Goal: Task Accomplishment & Management: Manage account settings

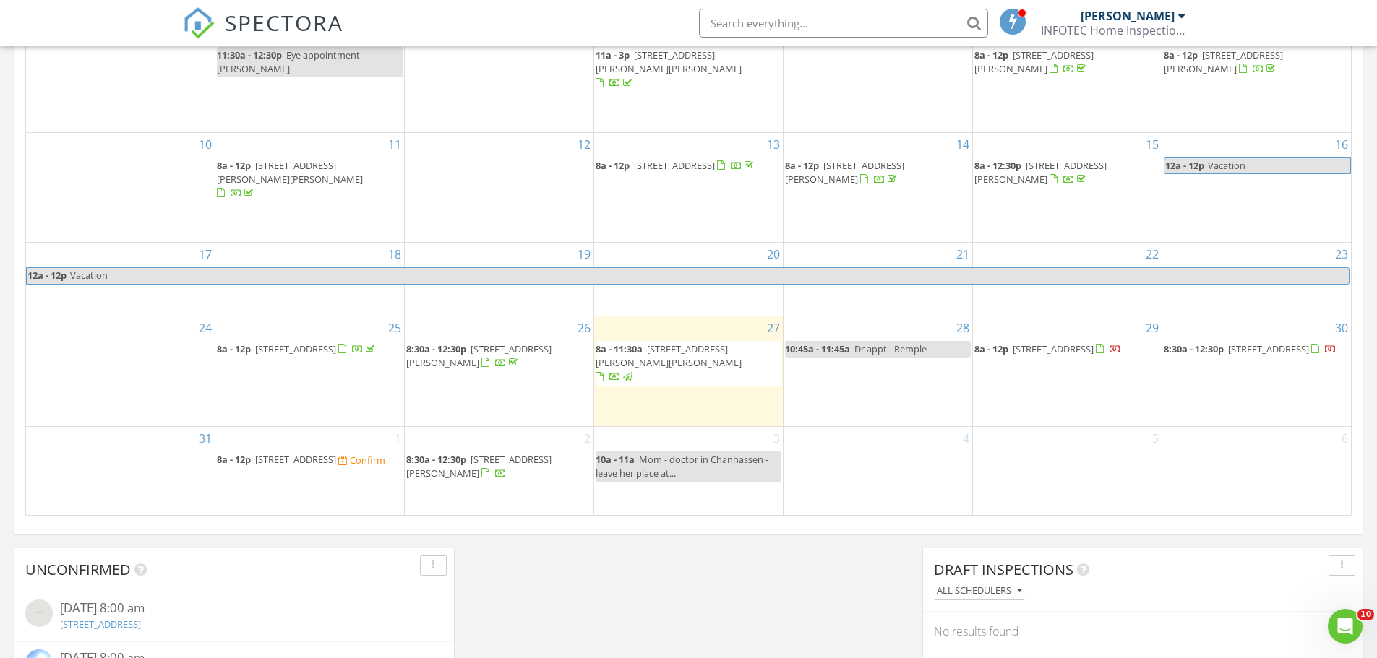
scroll to position [867, 0]
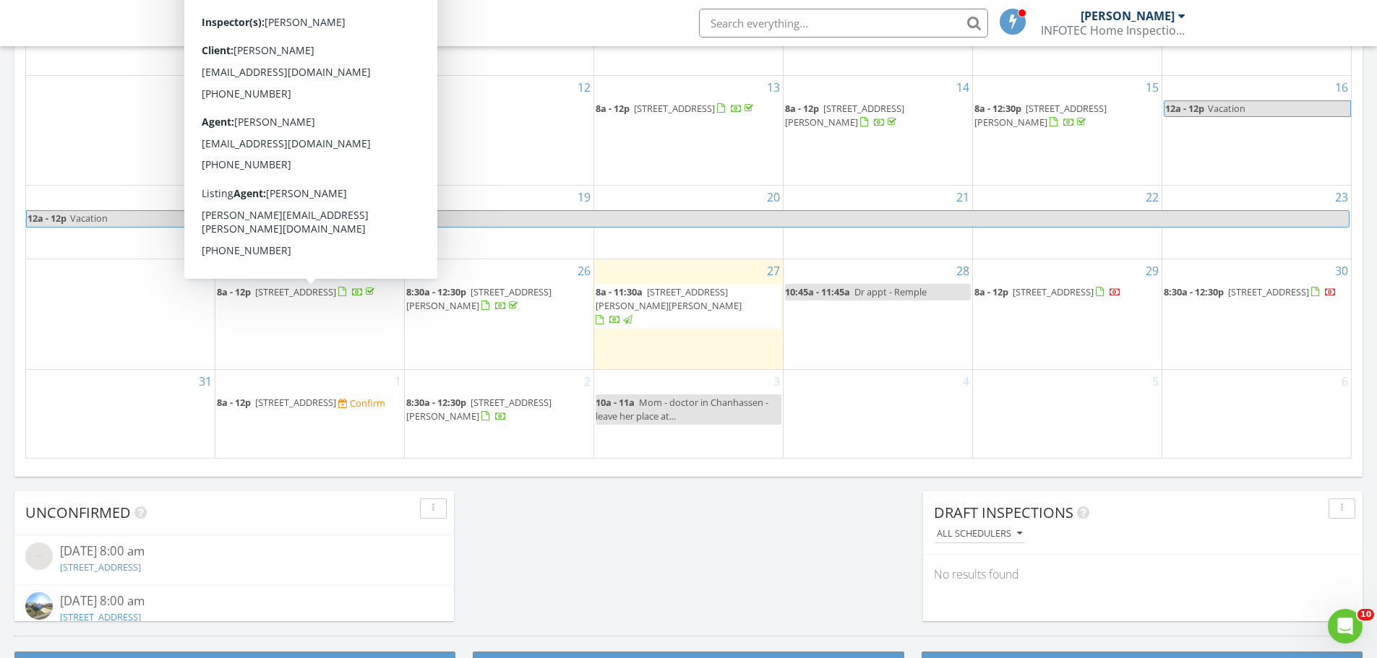
drag, startPoint x: 376, startPoint y: 390, endPoint x: 343, endPoint y: 391, distance: 32.6
click at [336, 396] on span "620 Ranchwood Dr, Bird Island 55310" at bounding box center [295, 402] width 81 height 13
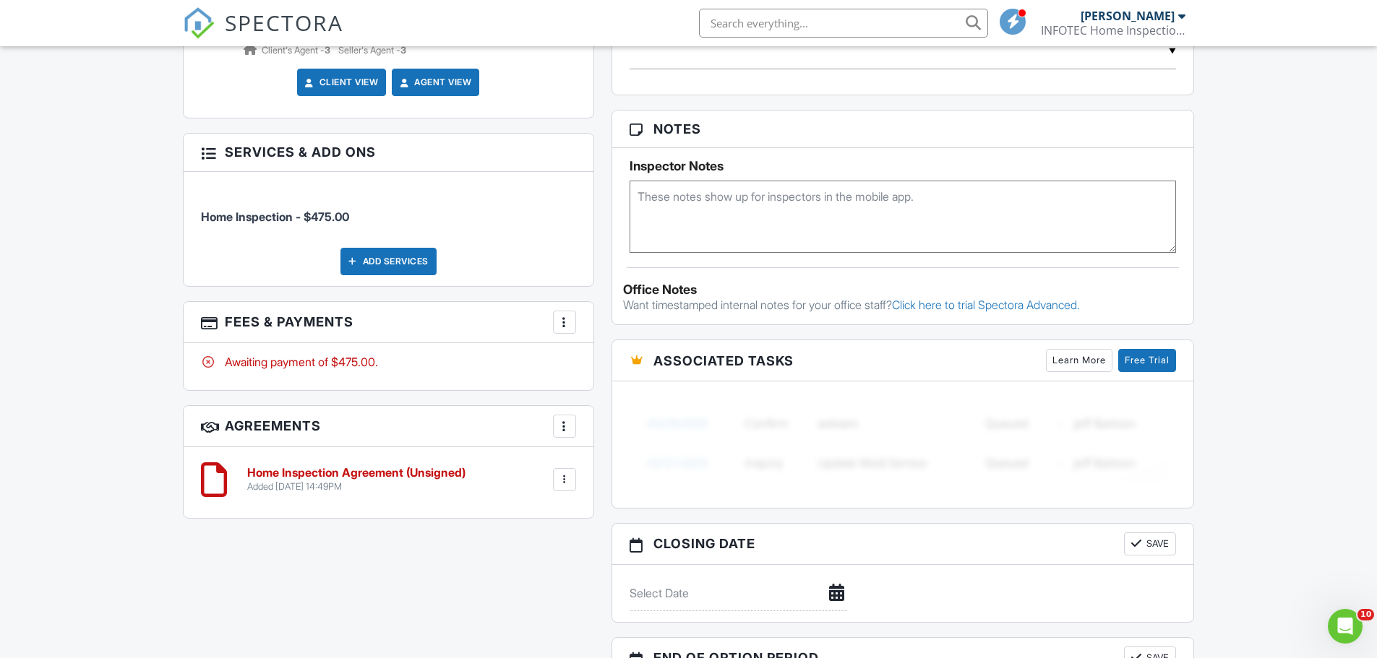
scroll to position [940, 0]
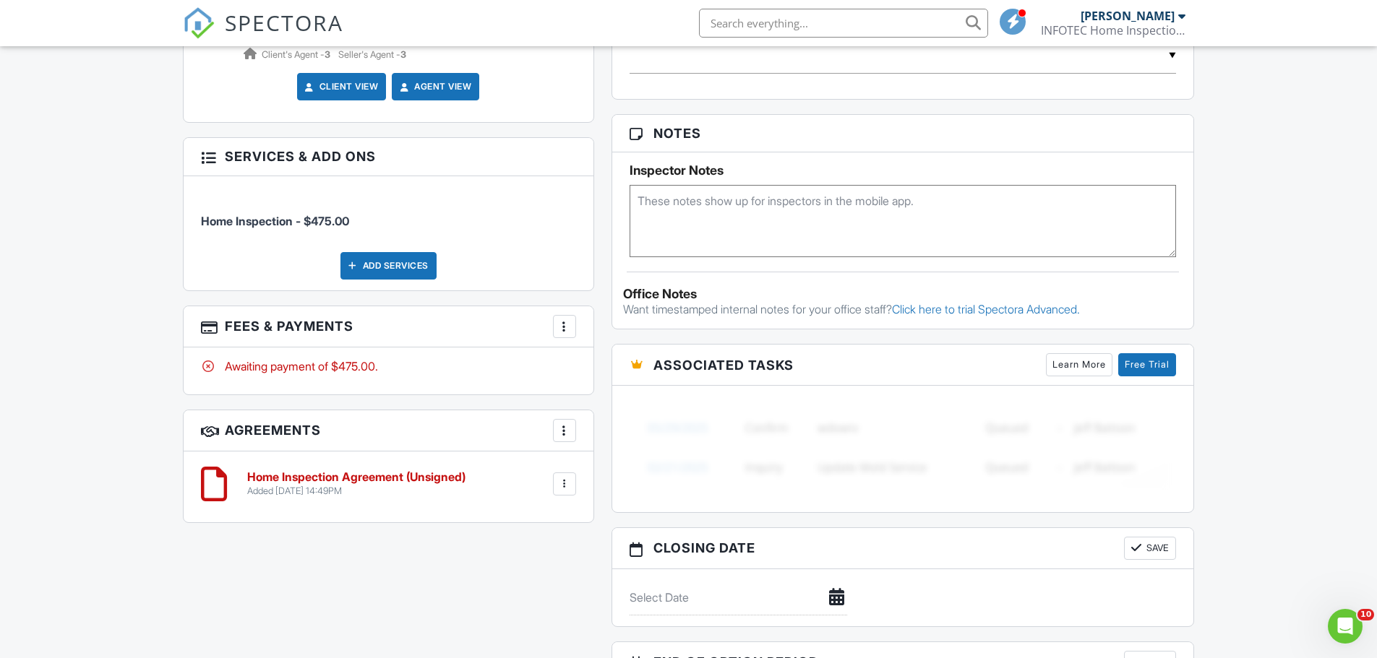
click at [658, 227] on textarea at bounding box center [903, 221] width 547 height 72
type textarea "Code 21518 Client said no to outbuilding inspection. Client arriving by 11. Out…"
click at [137, 343] on div "Dashboard Templates Contacts Metrics Automations Settings Reporting Support Cen…" at bounding box center [688, 40] width 1377 height 1866
click at [215, 327] on div at bounding box center [208, 326] width 14 height 14
click at [132, 320] on div "Dashboard Templates Contacts Metrics Automations Settings Reporting Support Cen…" at bounding box center [688, 40] width 1377 height 1866
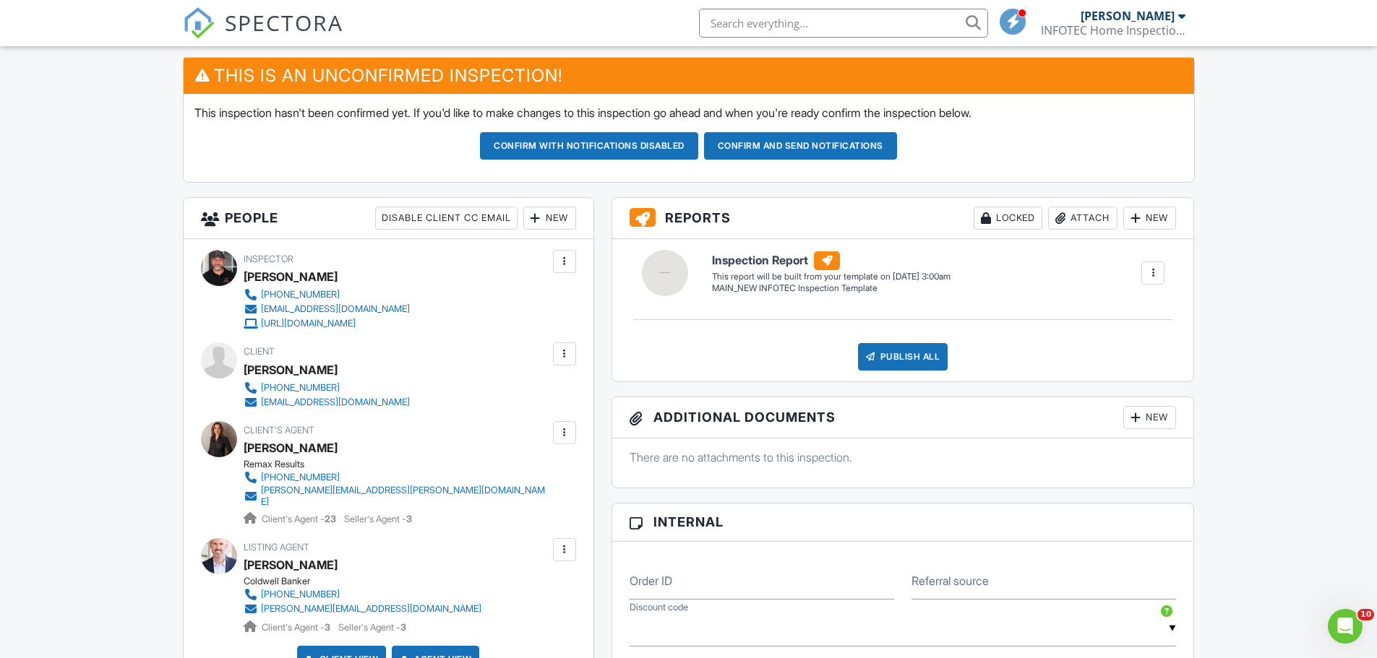
scroll to position [361, 0]
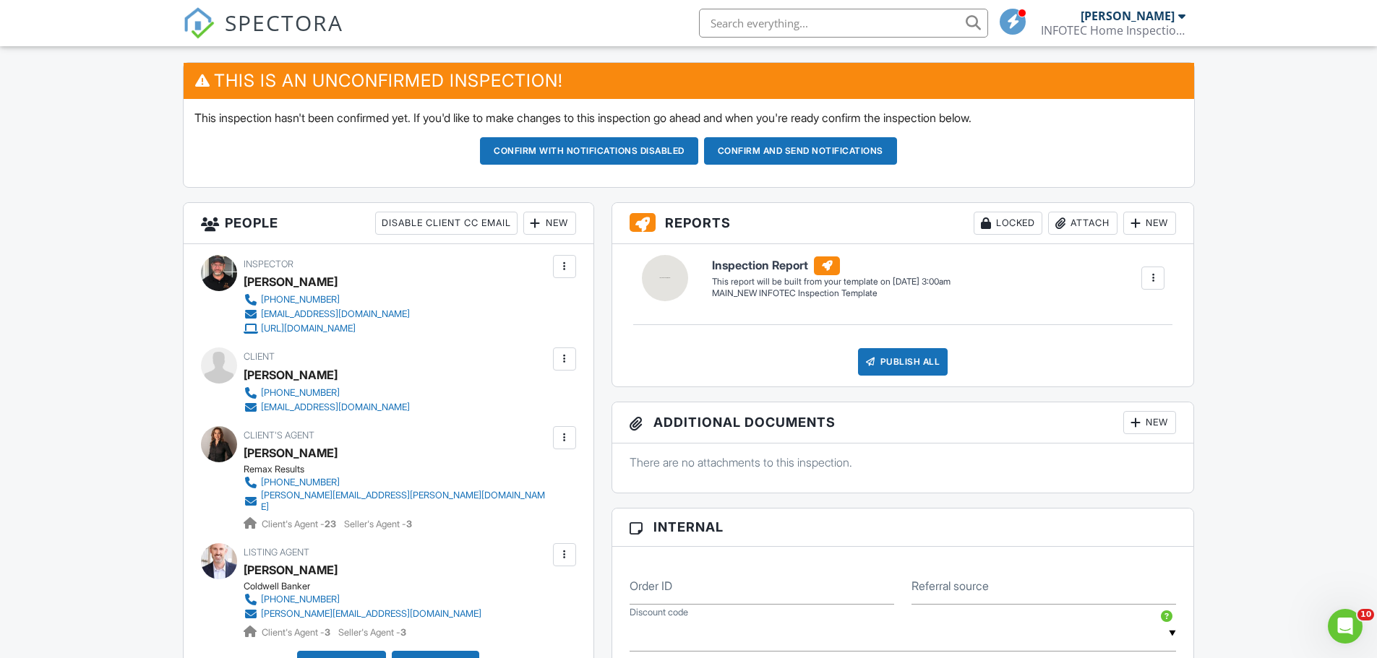
click at [698, 151] on button "Confirm and send notifications" at bounding box center [589, 150] width 218 height 27
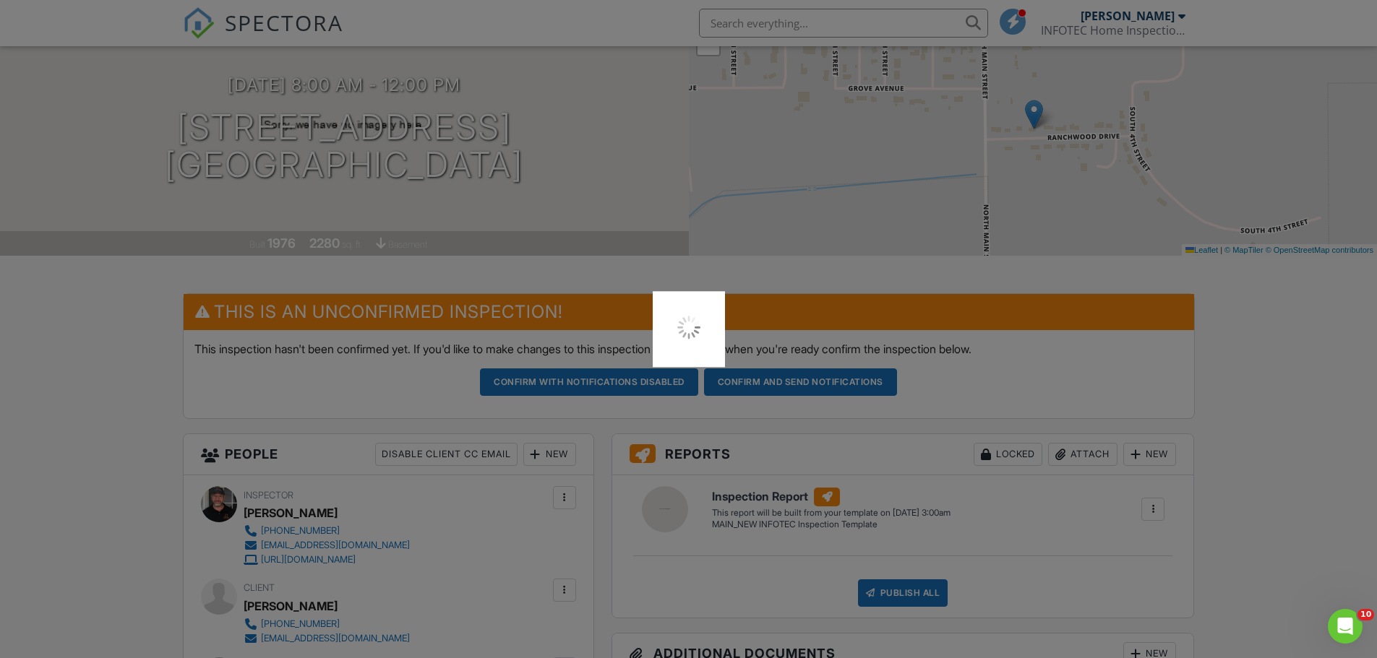
scroll to position [0, 0]
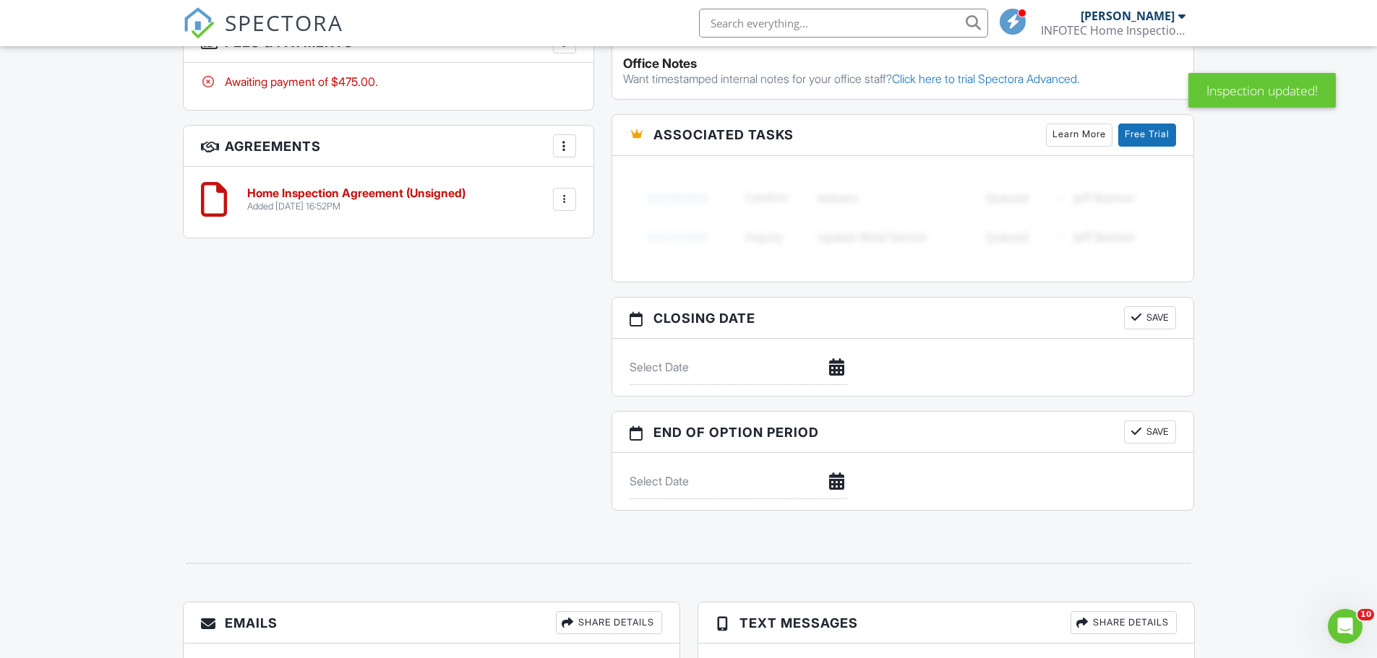
scroll to position [1361, 0]
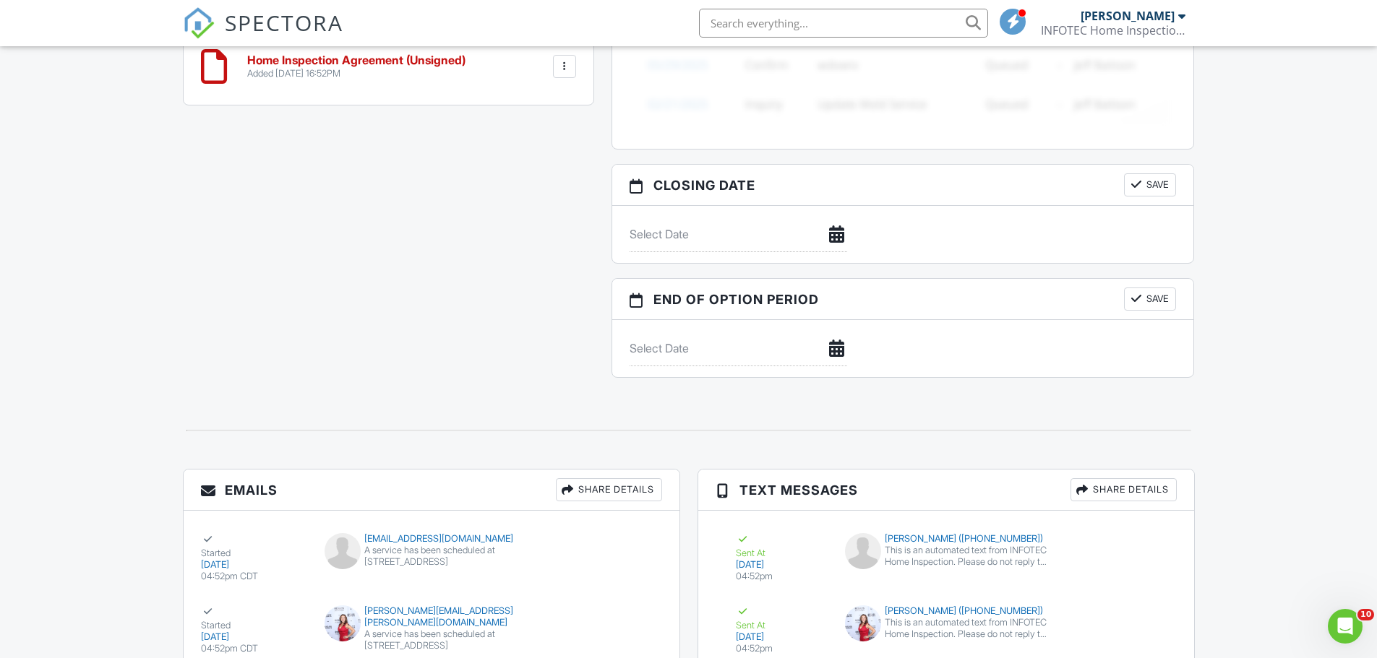
scroll to position [1216, 0]
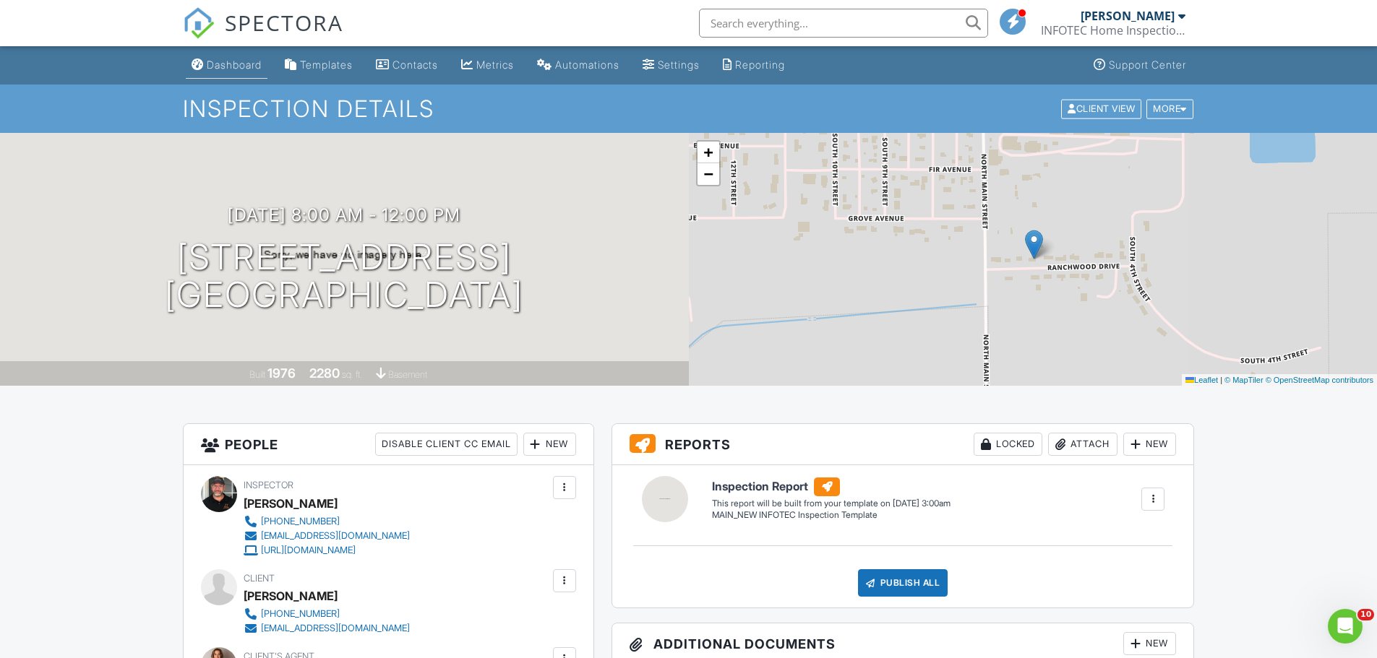
click at [217, 64] on div "Dashboard" at bounding box center [234, 65] width 55 height 12
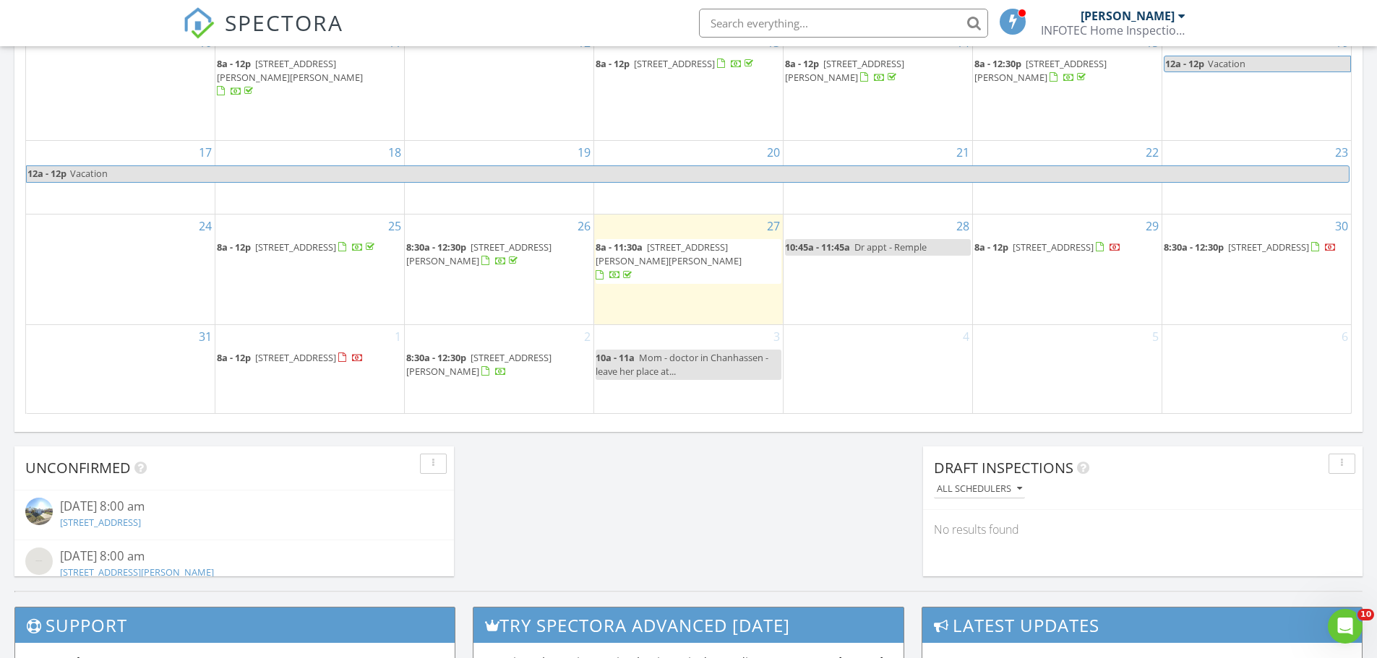
scroll to position [940, 0]
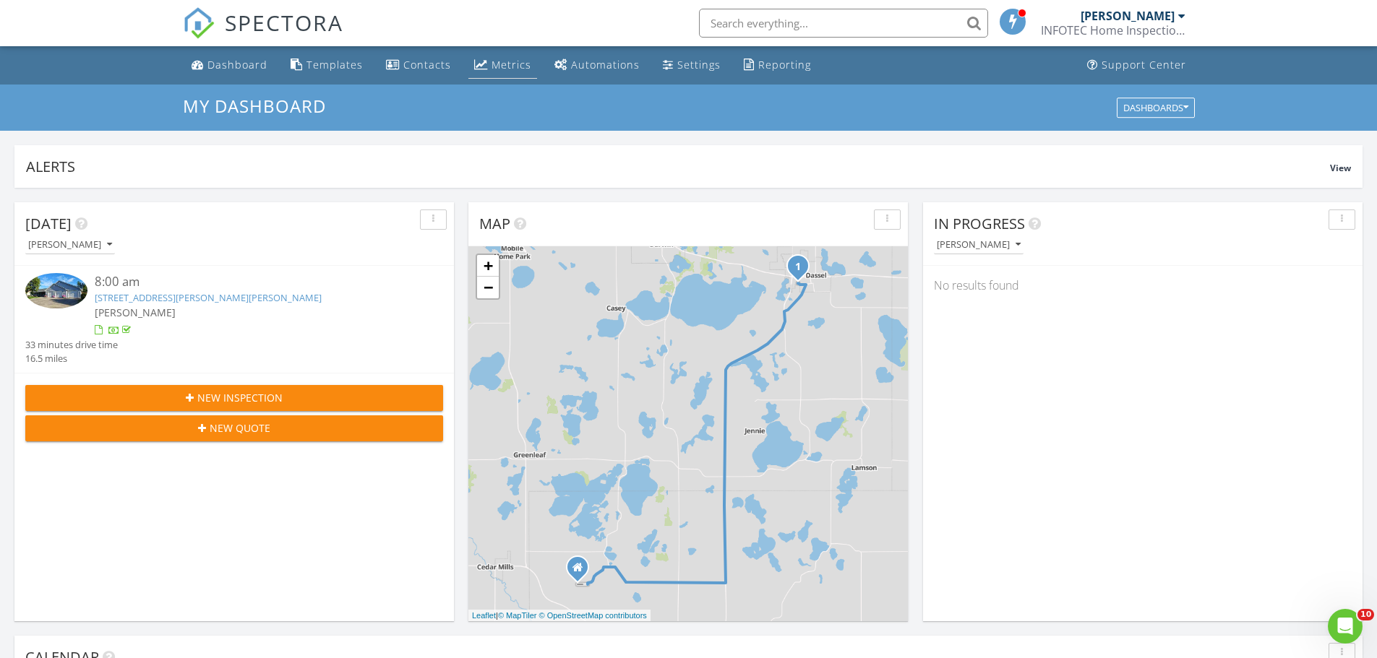
click at [505, 64] on div "Metrics" at bounding box center [511, 65] width 40 height 14
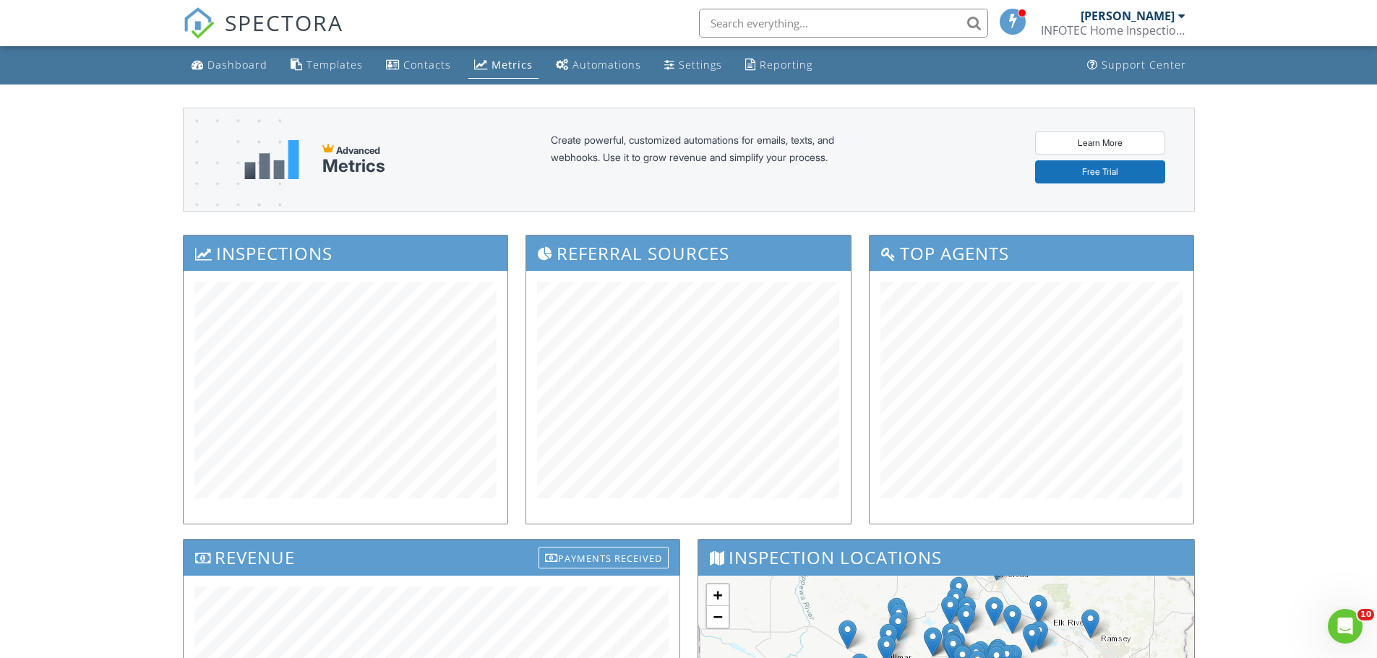
click at [1016, 25] on span at bounding box center [1013, 21] width 14 height 12
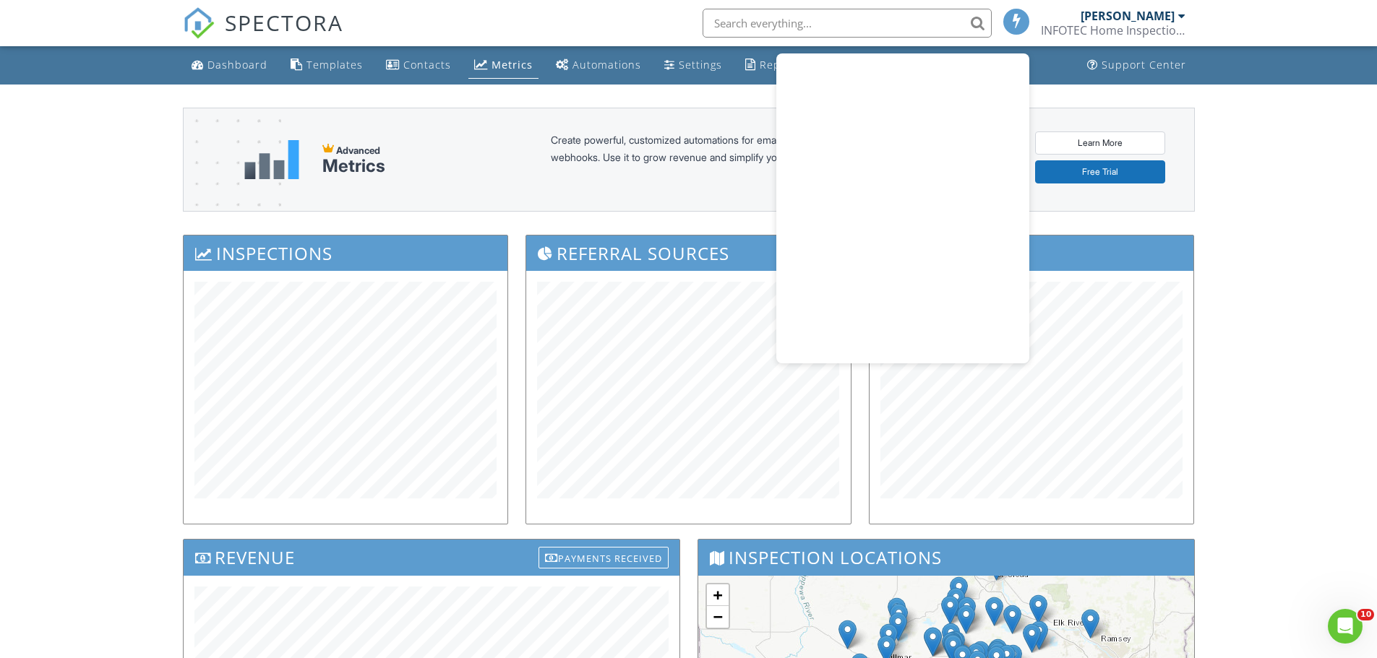
click at [36, 160] on div "Dashboard Templates Contacts Metrics Automations Settings Reporting Support Cen…" at bounding box center [688, 578] width 1377 height 1065
